Goal: Task Accomplishment & Management: Manage account settings

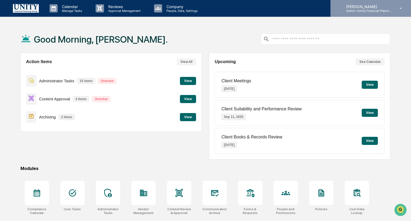
click at [365, 12] on div "[PERSON_NAME] Admin • Unity Financial Planning Group" at bounding box center [371, 8] width 81 height 17
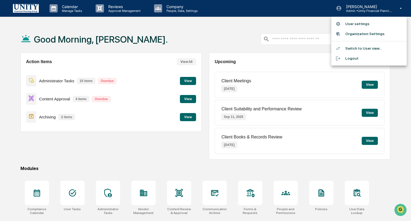
click at [361, 24] on li "User settings" at bounding box center [368, 24] width 75 height 10
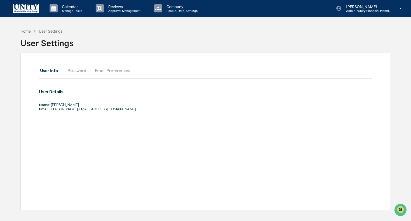
click at [78, 72] on button "Password" at bounding box center [76, 70] width 27 height 13
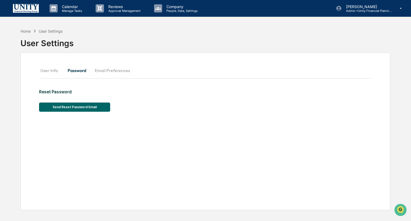
click at [105, 71] on button "Email Preferences" at bounding box center [113, 70] width 44 height 13
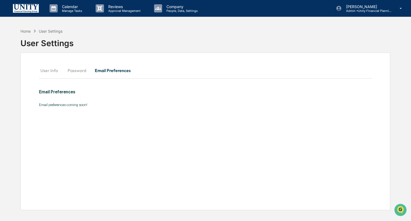
click at [47, 73] on button "User Info" at bounding box center [51, 70] width 24 height 13
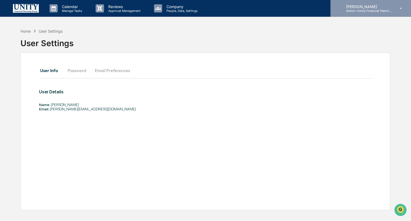
click at [371, 11] on p "Admin • Unity Financial Planning Group" at bounding box center [367, 11] width 50 height 4
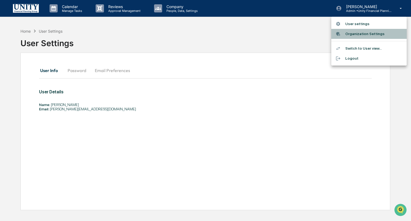
click at [360, 33] on li "Organization Settings" at bounding box center [368, 34] width 75 height 10
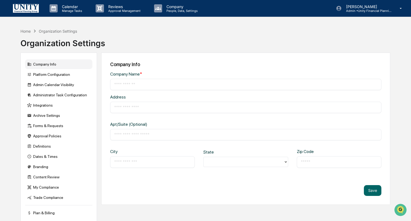
type input "**********"
type input "********"
type input "*********"
type input "*****"
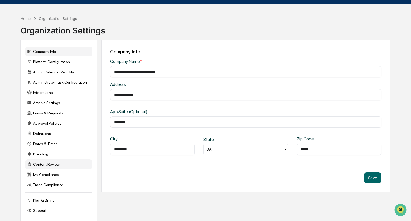
scroll to position [26, 0]
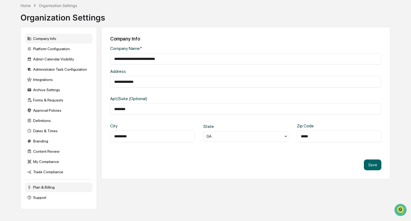
click at [53, 187] on div "Plan & Billing" at bounding box center [58, 187] width 67 height 10
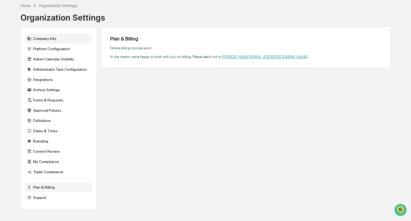
click at [59, 36] on div "Company Info" at bounding box center [58, 39] width 67 height 10
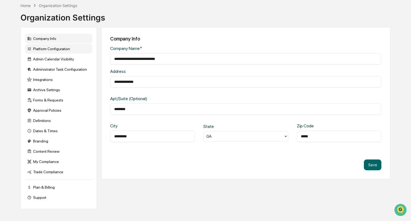
click at [71, 48] on div "Platform Configuration" at bounding box center [58, 49] width 67 height 10
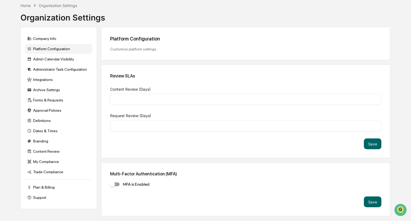
type input "*"
click at [68, 59] on div "Admin Calendar Visibility" at bounding box center [58, 59] width 67 height 10
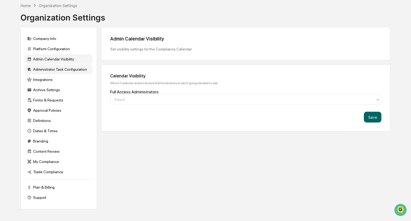
click at [65, 71] on div "Administrator Task Configuration" at bounding box center [58, 69] width 67 height 10
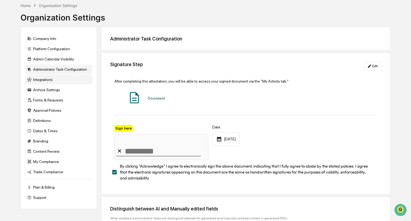
click at [62, 77] on div "Integrations" at bounding box center [58, 80] width 67 height 10
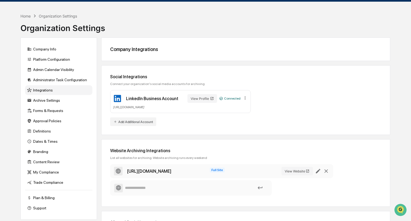
scroll to position [15, 0]
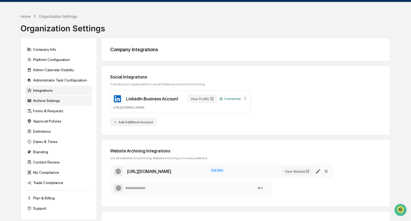
click at [58, 104] on div "Archive Settings" at bounding box center [58, 101] width 67 height 10
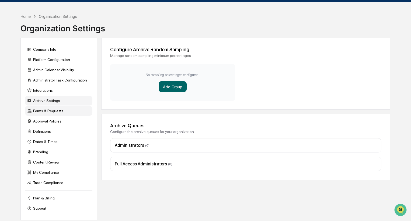
click at [57, 113] on div "Forms & Requests" at bounding box center [58, 111] width 67 height 10
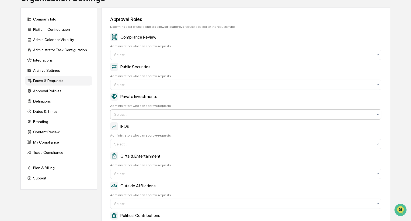
scroll to position [34, 0]
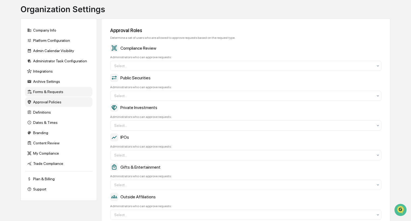
click at [56, 101] on div "Approval Policies" at bounding box center [58, 102] width 67 height 10
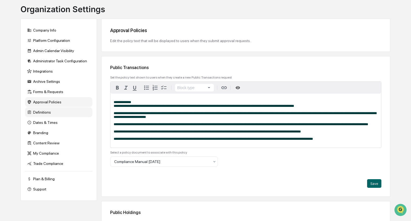
click at [39, 110] on div "Definitions" at bounding box center [58, 112] width 67 height 10
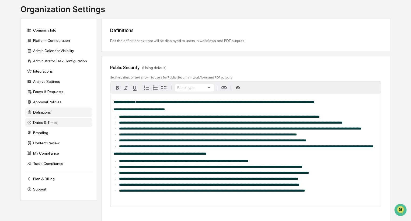
click at [48, 126] on div "Dates & Times" at bounding box center [58, 122] width 67 height 10
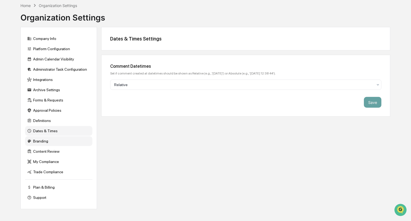
click at [48, 142] on div "Branding" at bounding box center [58, 141] width 67 height 10
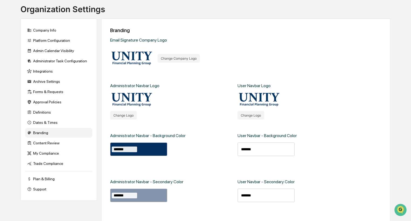
click at [46, 183] on div "Plan & Billing" at bounding box center [58, 179] width 67 height 10
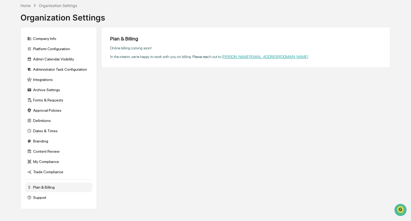
scroll to position [26, 0]
